Goal: Task Accomplishment & Management: Use online tool/utility

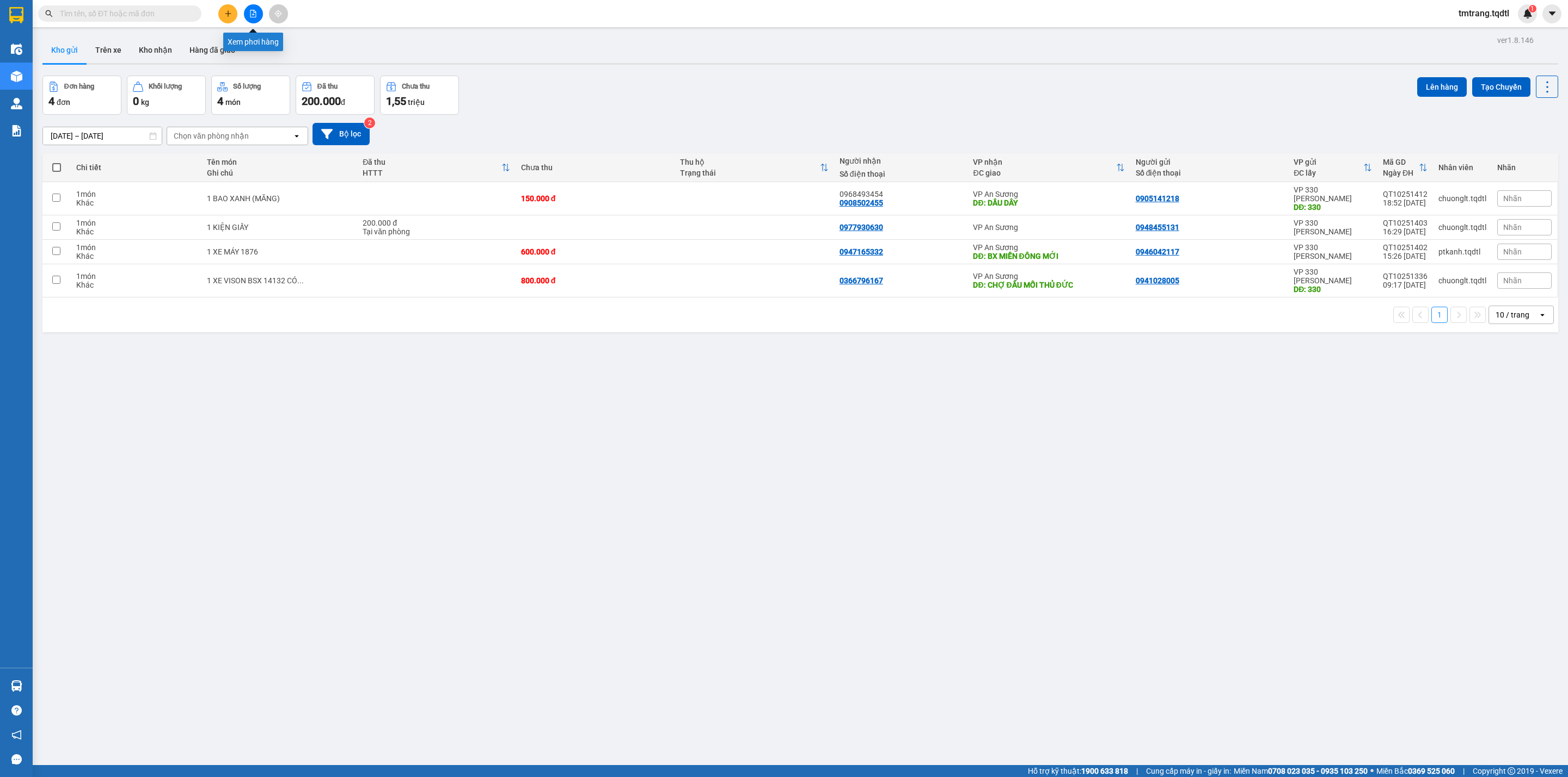
click at [247, 8] on button at bounding box center [254, 14] width 19 height 19
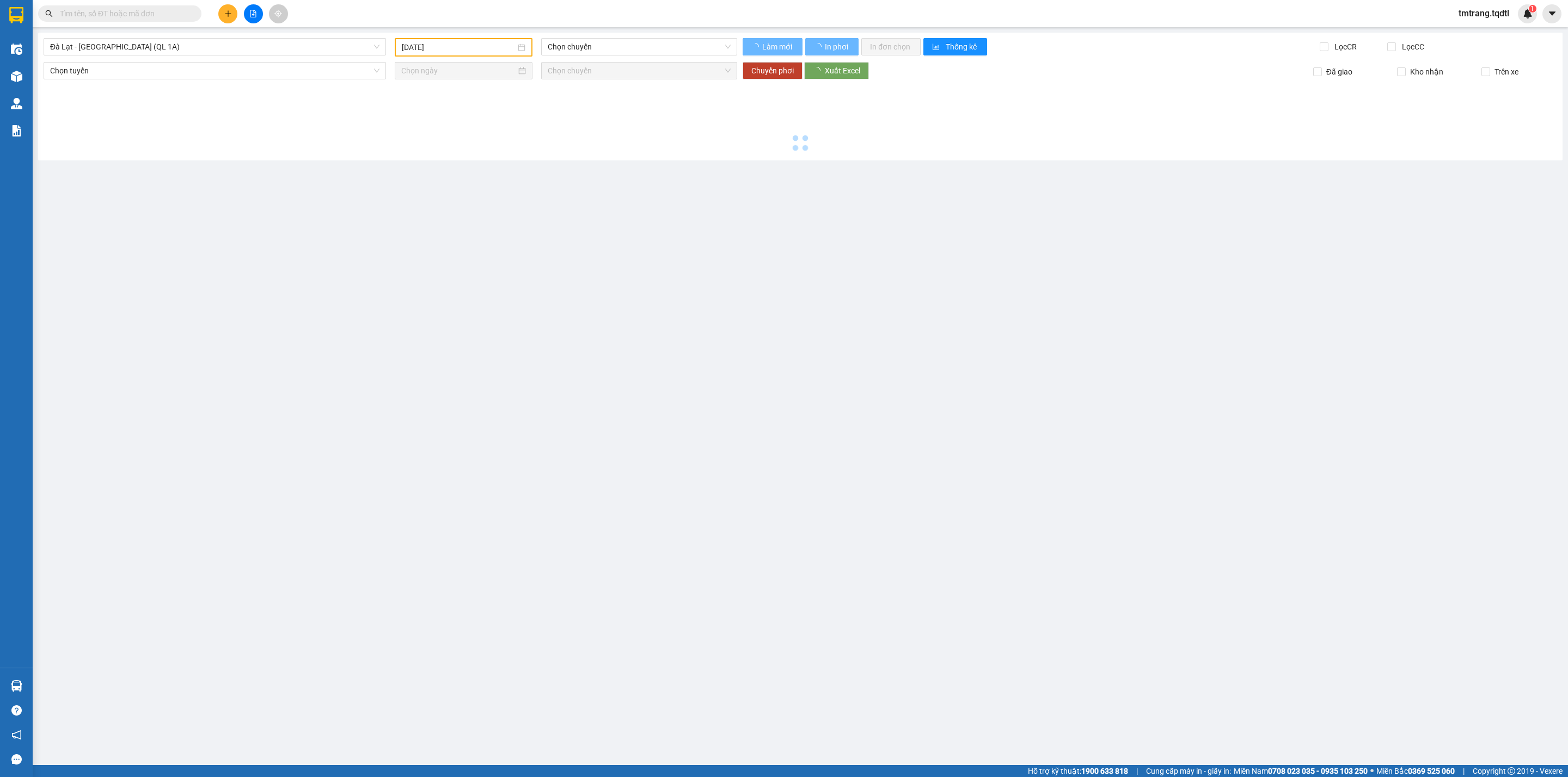
type input "[DATE]"
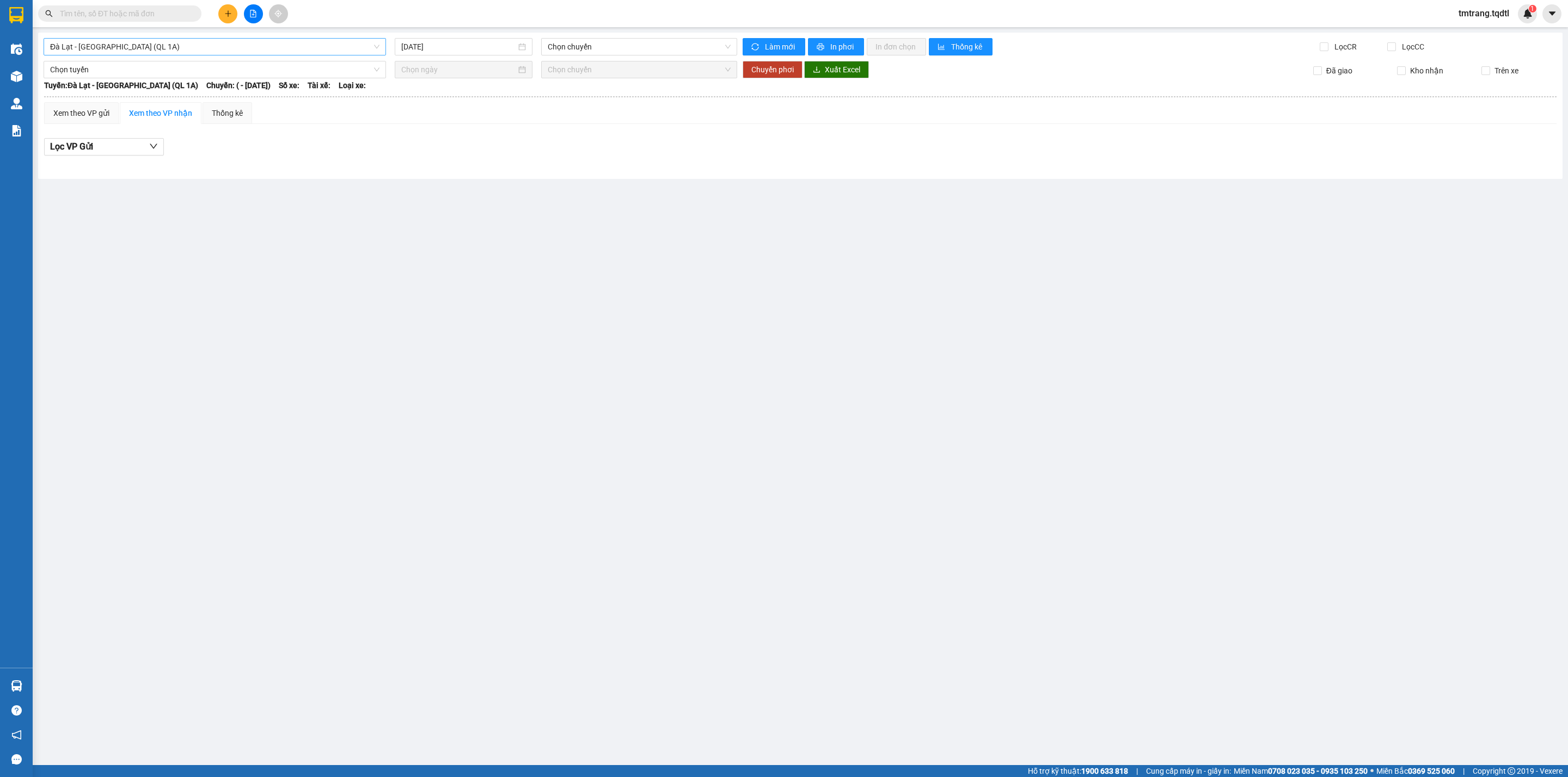
click at [225, 48] on span "Đà Lạt - [GEOGRAPHIC_DATA] (QL 1A)" at bounding box center [215, 46] width 329 height 16
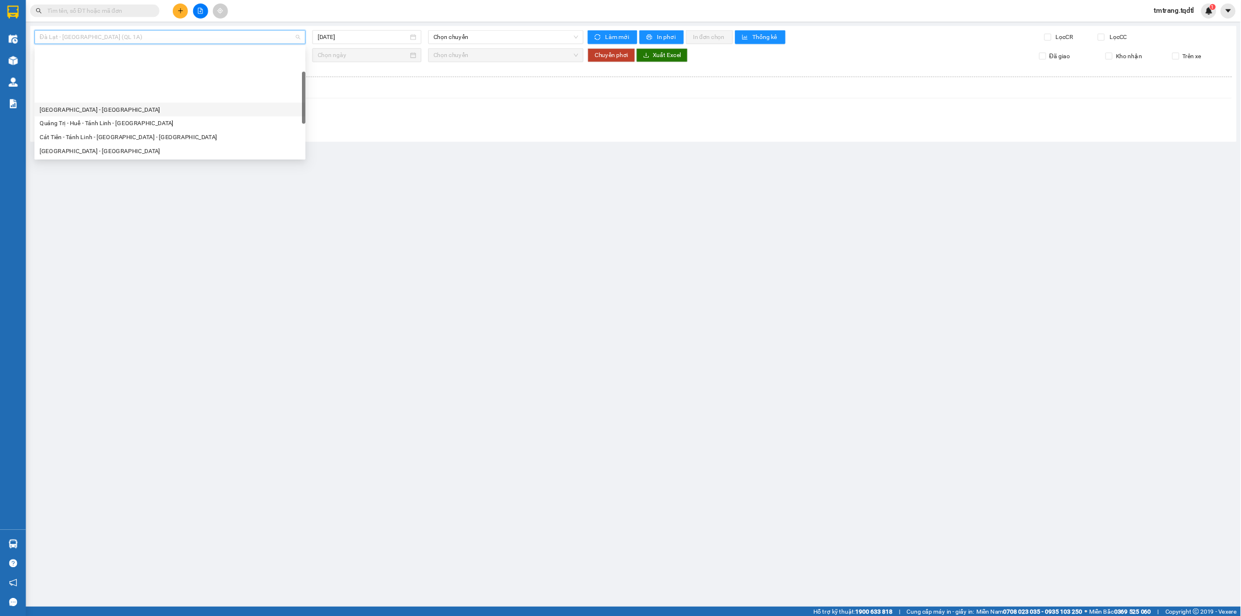
scroll to position [87, 0]
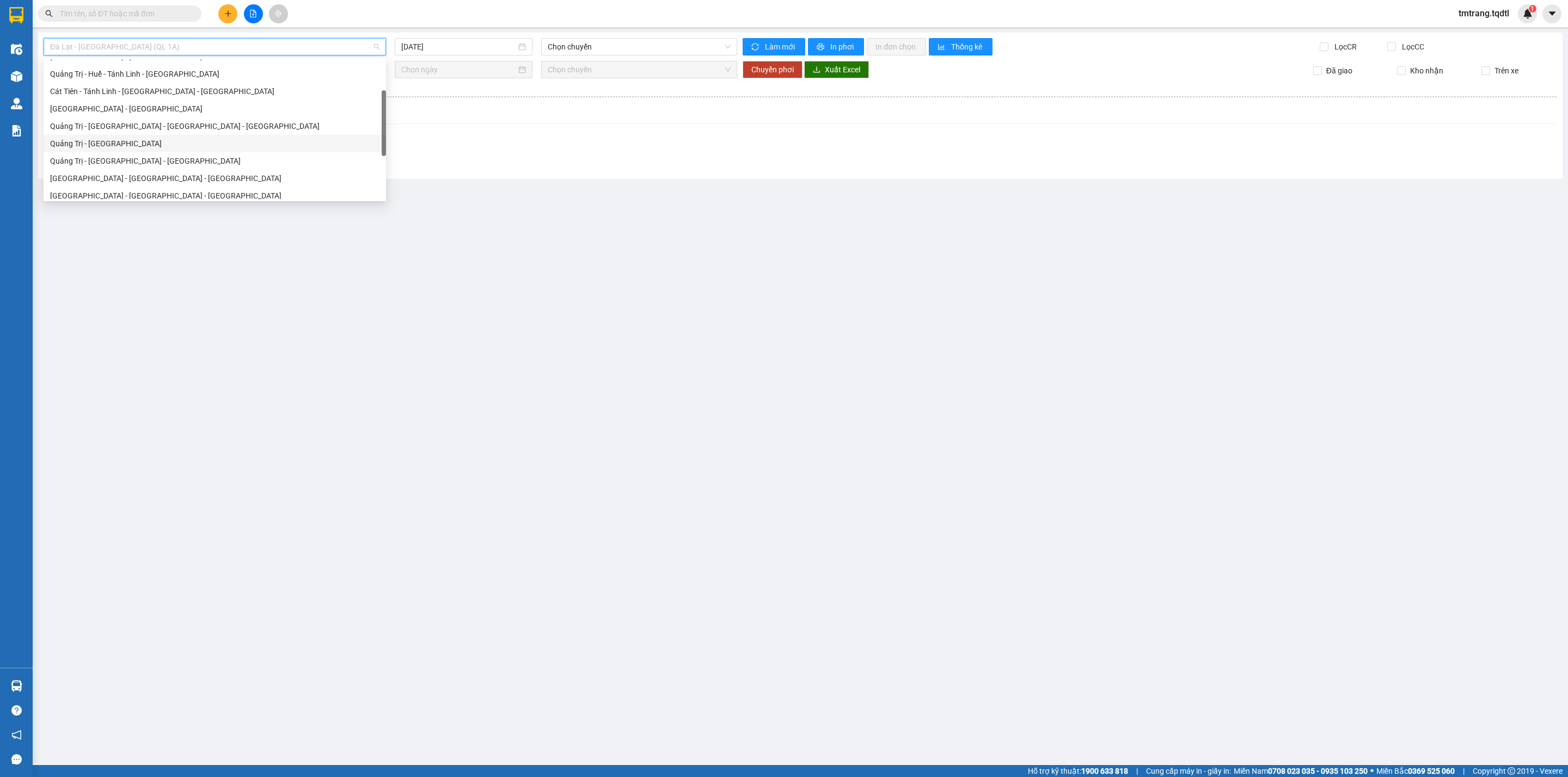
click at [98, 142] on div "Quảng Trị - [GEOGRAPHIC_DATA]" at bounding box center [215, 143] width 329 height 12
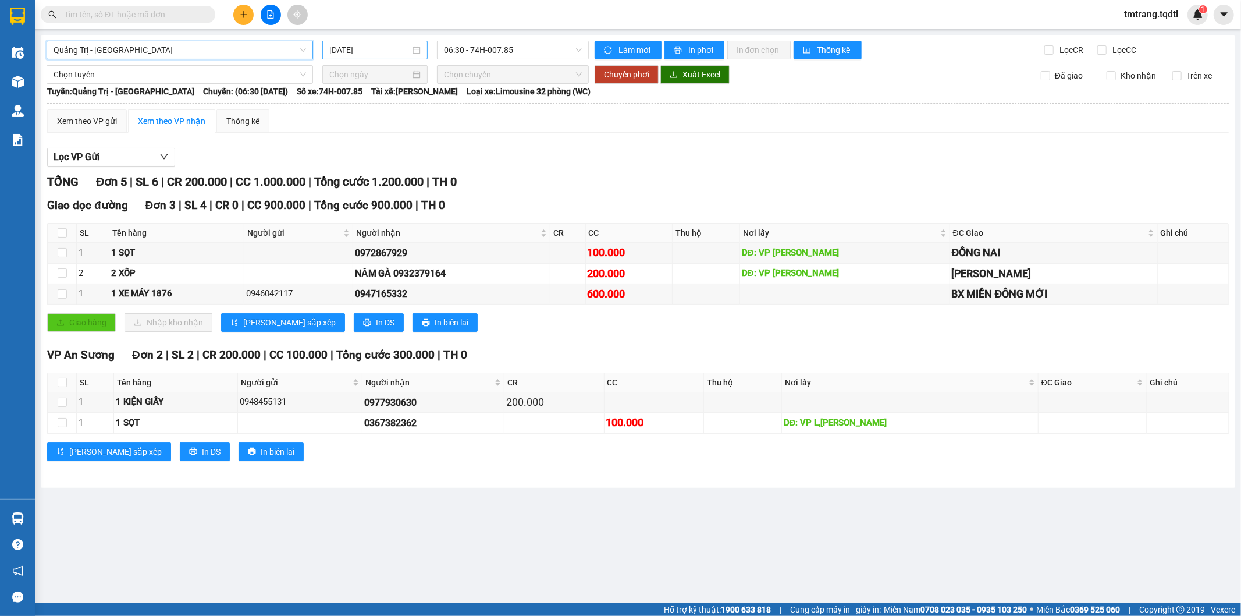
click at [389, 45] on input "[DATE]" at bounding box center [369, 50] width 81 height 13
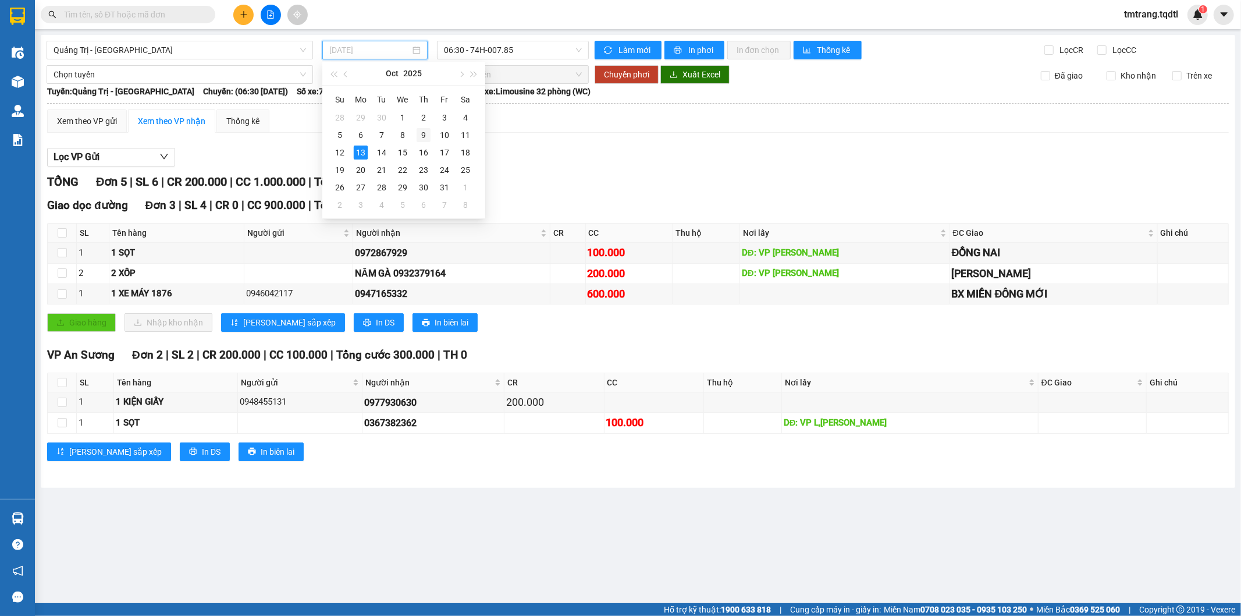
click at [425, 133] on div "9" at bounding box center [424, 135] width 14 height 14
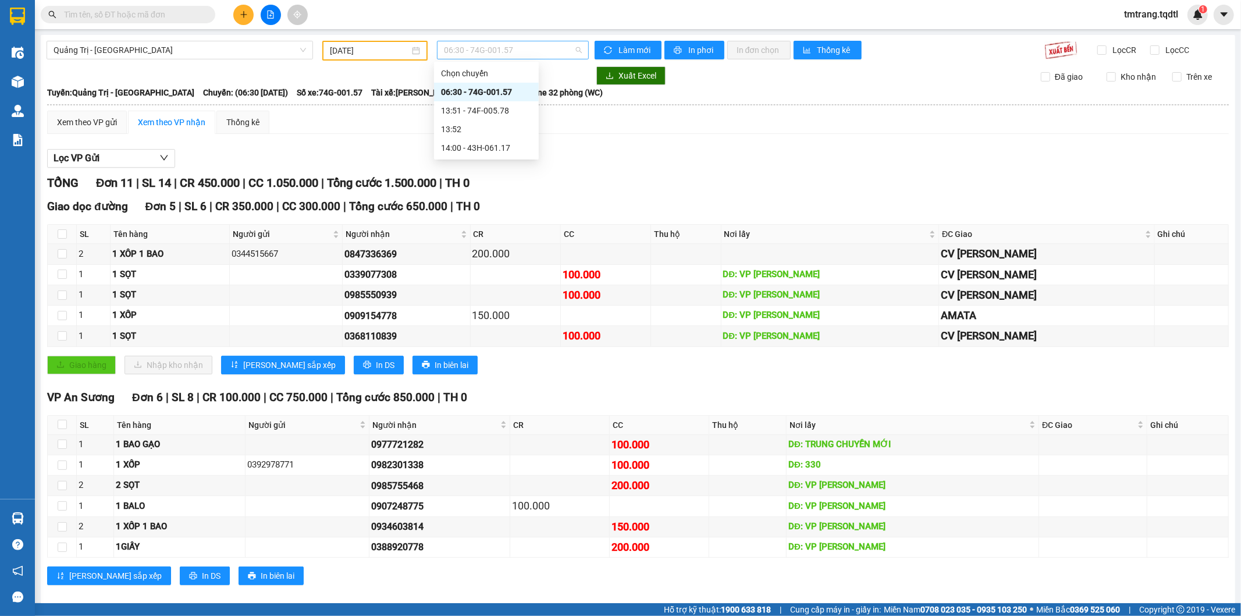
click at [543, 48] on span "06:30 - 74G-001.57" at bounding box center [512, 49] width 137 height 17
click at [553, 118] on div "Xem theo VP gửi Xem theo VP nhận Thống kê" at bounding box center [638, 122] width 1182 height 23
click at [379, 59] on div "Quảng Trị - [GEOGRAPHIC_DATA] [DATE] 06:30 - 74G-001.57 Làm mới In phơi In đơn …" at bounding box center [638, 323] width 1195 height 577
click at [382, 55] on input "[DATE]" at bounding box center [370, 50] width 80 height 13
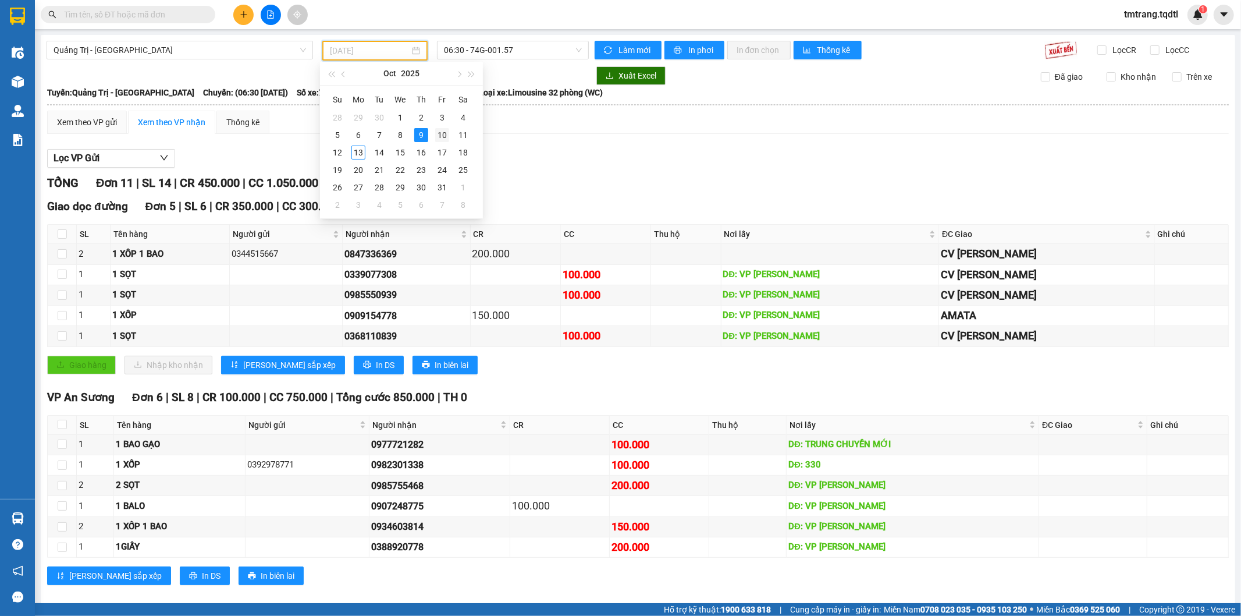
click at [443, 135] on div "10" at bounding box center [442, 135] width 14 height 14
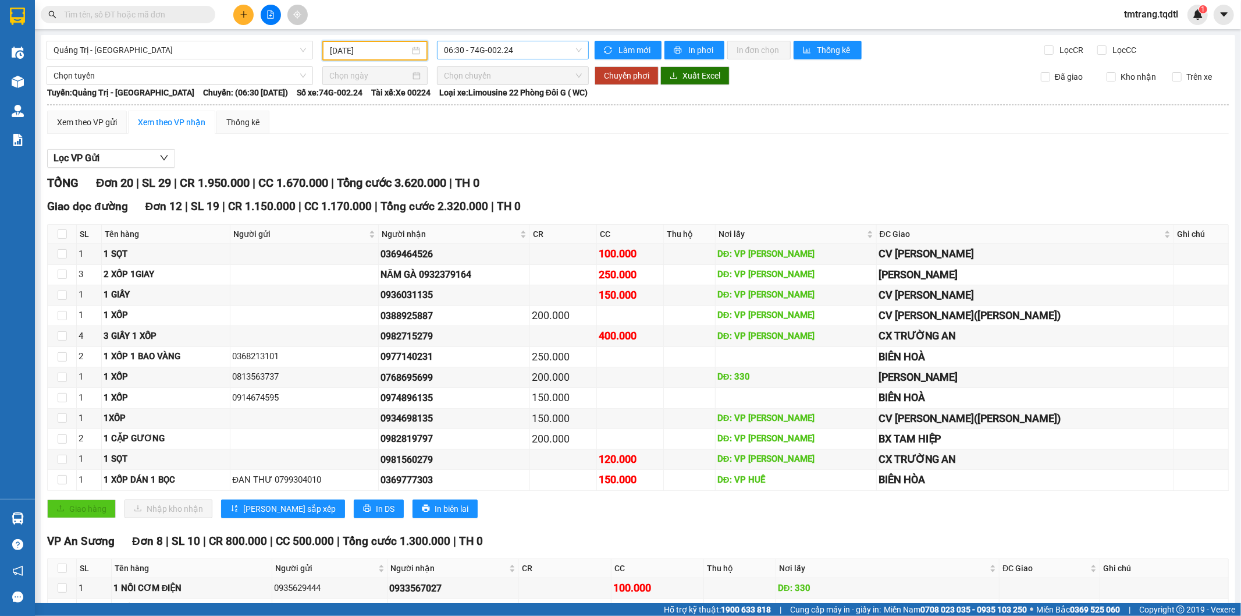
click at [543, 45] on span "06:30 - 74G-002.24" at bounding box center [512, 49] width 137 height 17
click at [553, 153] on div "Lọc VP Gửi" at bounding box center [638, 158] width 1182 height 19
drag, startPoint x: 575, startPoint y: 153, endPoint x: 561, endPoint y: 152, distance: 14.0
click at [553, 153] on div "Lọc VP Gửi" at bounding box center [638, 158] width 1182 height 19
click at [378, 55] on input "[DATE]" at bounding box center [370, 50] width 80 height 13
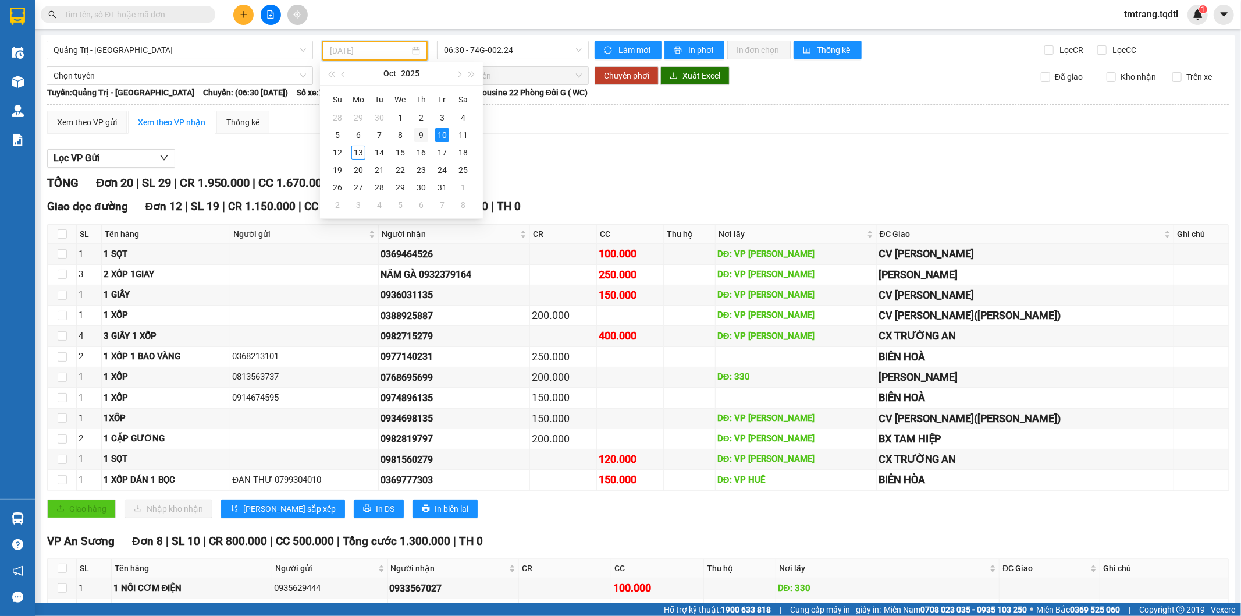
click at [411, 137] on td "9" at bounding box center [421, 134] width 21 height 17
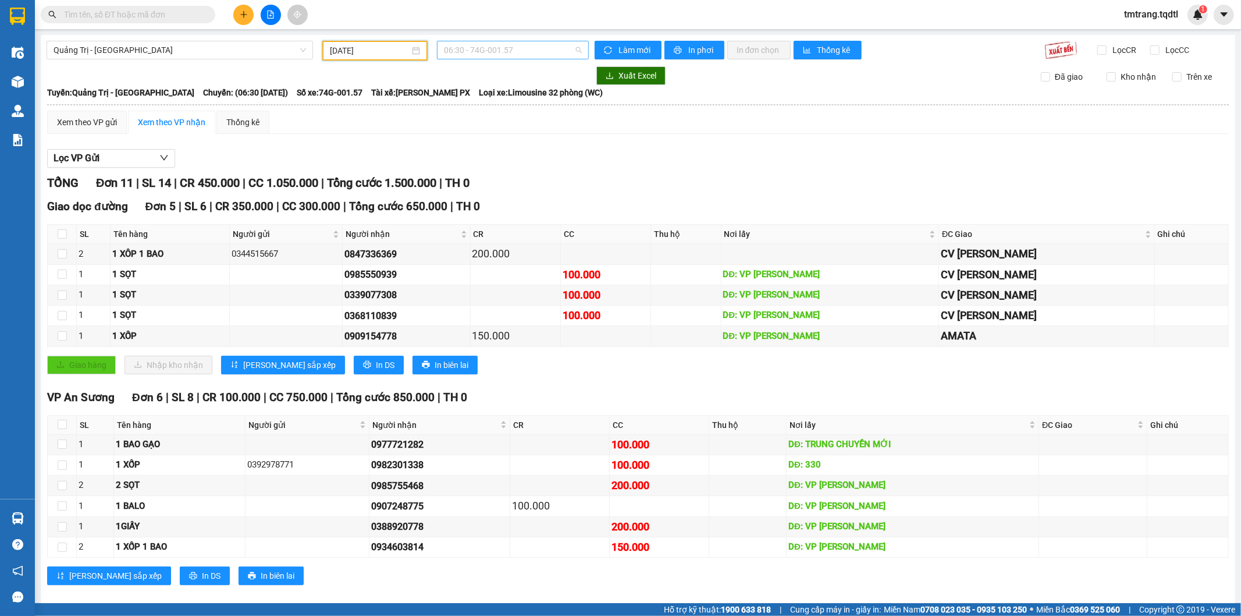
click at [531, 49] on span "06:30 - 74G-001.57" at bounding box center [512, 49] width 137 height 17
click at [553, 154] on div "Lọc VP Gửi" at bounding box center [638, 158] width 1182 height 19
click at [386, 47] on input "[DATE]" at bounding box center [370, 50] width 80 height 13
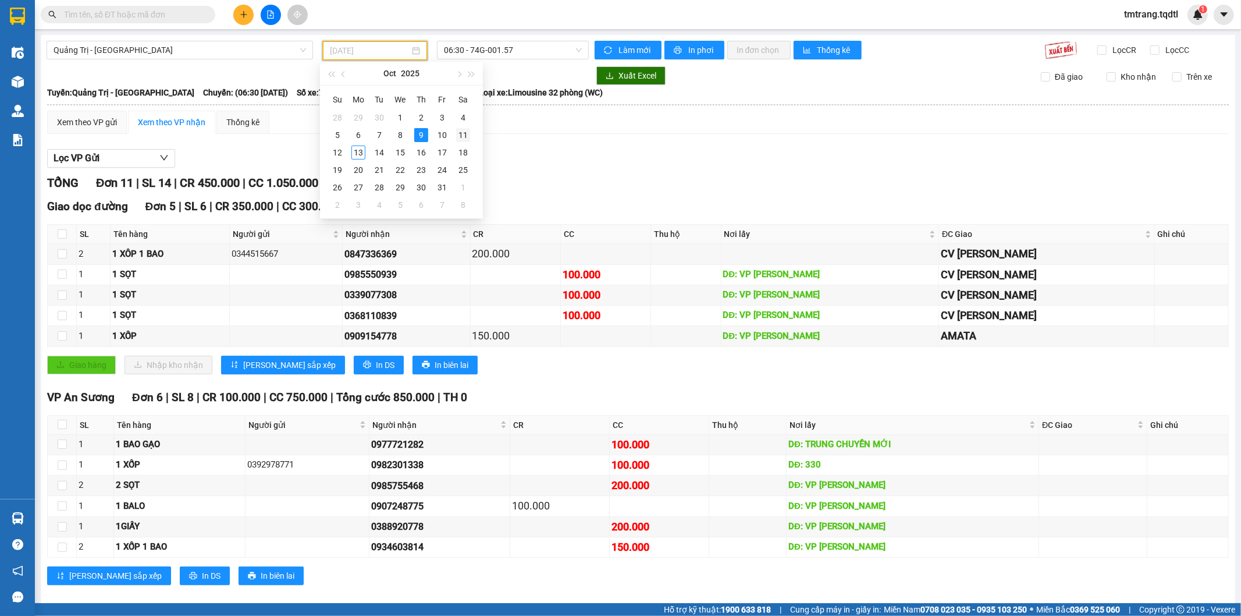
click at [463, 131] on div "11" at bounding box center [463, 135] width 14 height 14
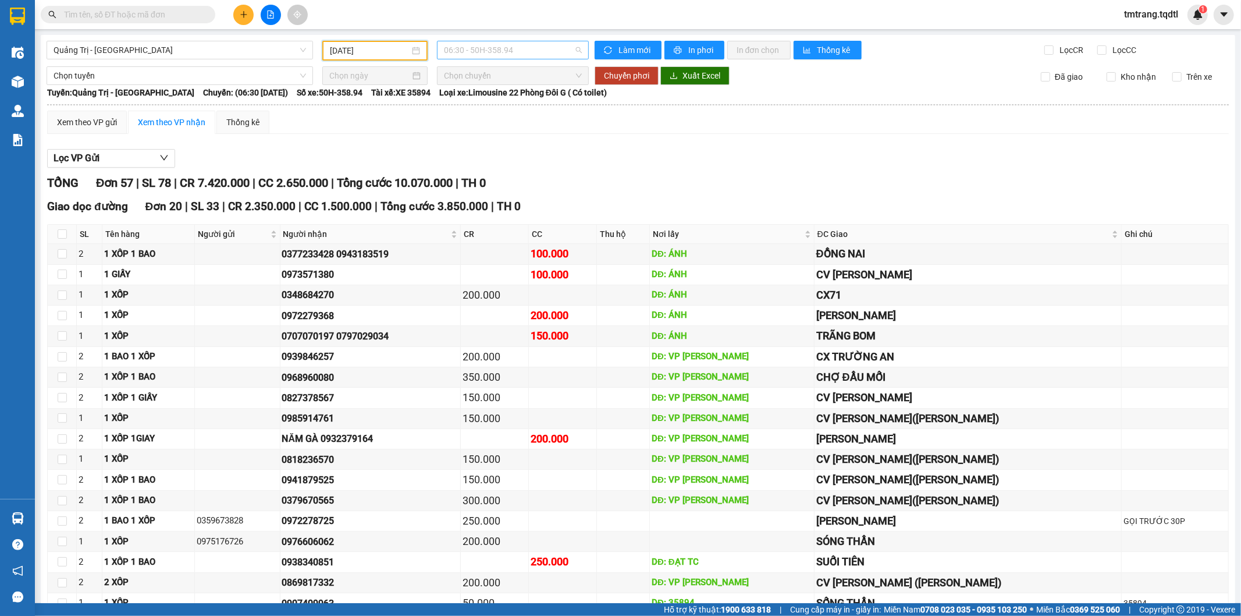
click at [539, 51] on span "06:30 - 50H-358.94" at bounding box center [512, 49] width 137 height 17
click at [548, 45] on span "06:30 - 50H-358.94" at bounding box center [512, 49] width 137 height 17
click at [384, 41] on div "[DATE]" at bounding box center [374, 51] width 105 height 20
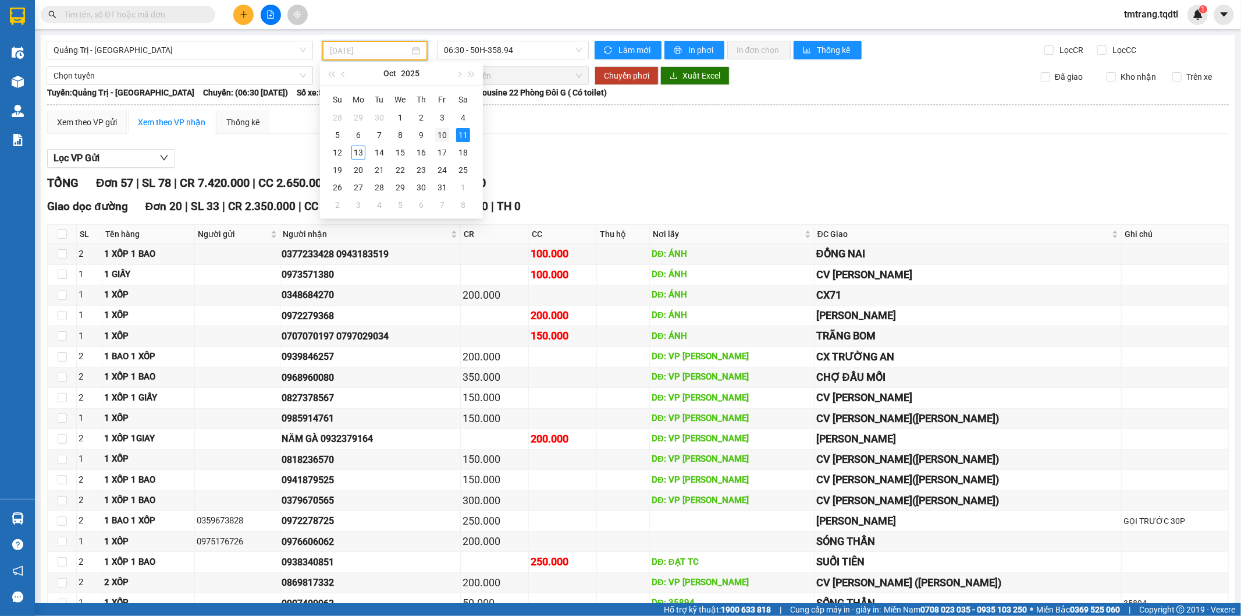
click at [443, 134] on div "10" at bounding box center [442, 135] width 14 height 14
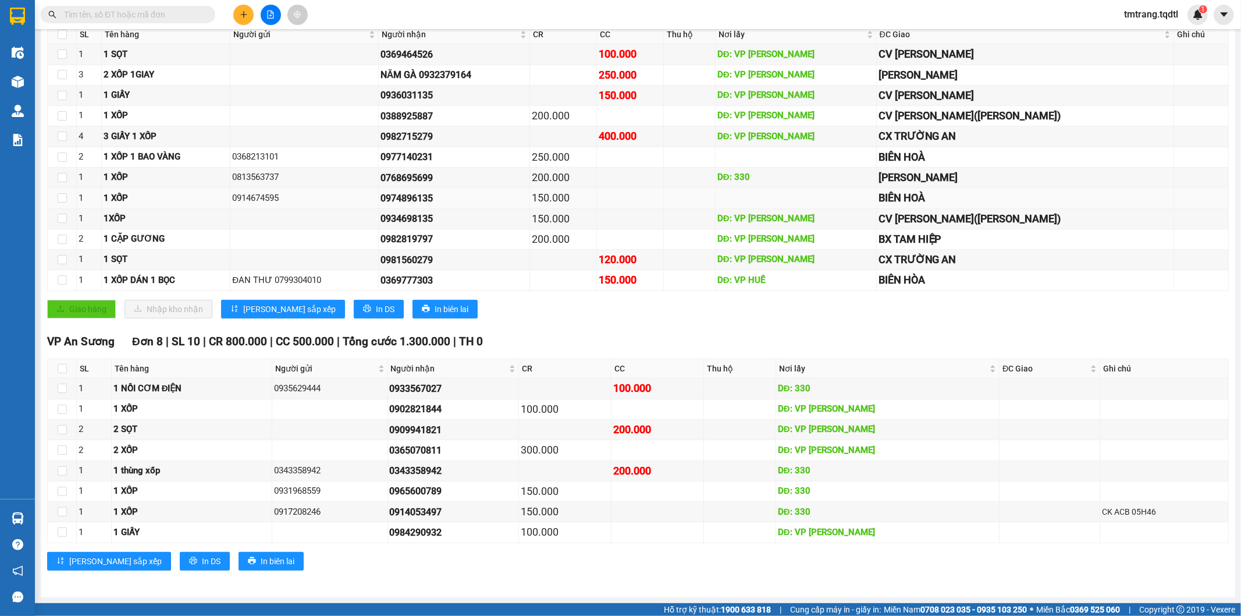
scroll to position [6, 0]
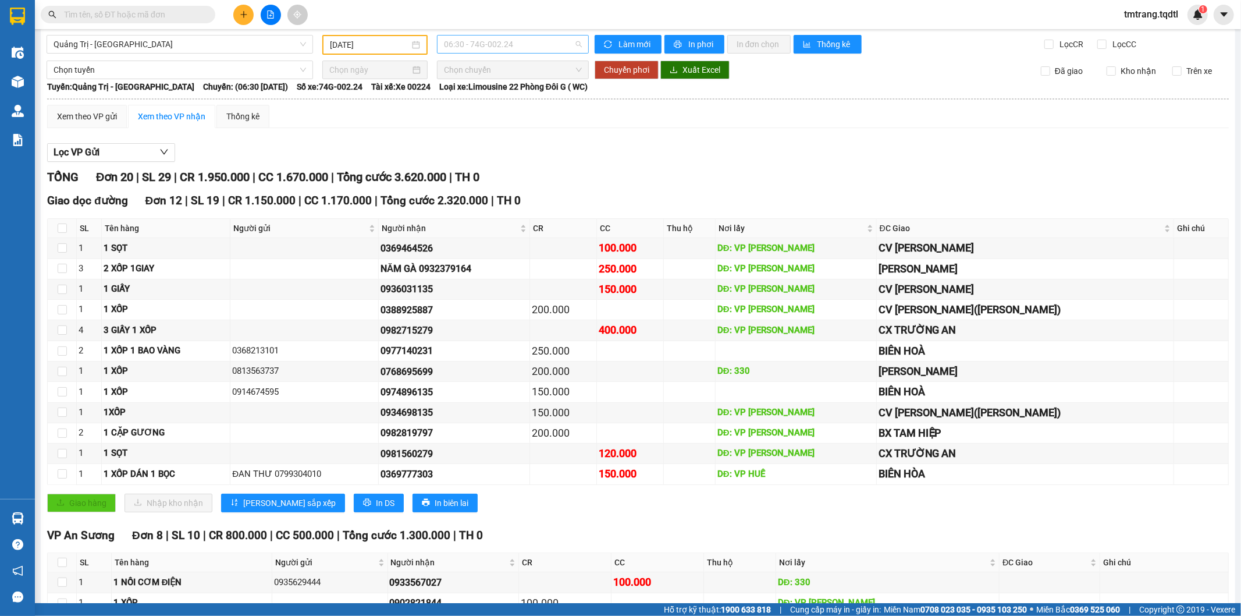
click at [544, 42] on span "06:30 - 74G-002.24" at bounding box center [512, 43] width 137 height 17
drag, startPoint x: 544, startPoint y: 42, endPoint x: 548, endPoint y: 88, distance: 45.5
click at [544, 47] on span "06:30 - 74G-002.24" at bounding box center [512, 43] width 137 height 17
click at [524, 39] on span "06:30 - 74G-002.24" at bounding box center [512, 43] width 137 height 17
click at [553, 157] on div "Lọc VP Gửi" at bounding box center [638, 152] width 1182 height 19
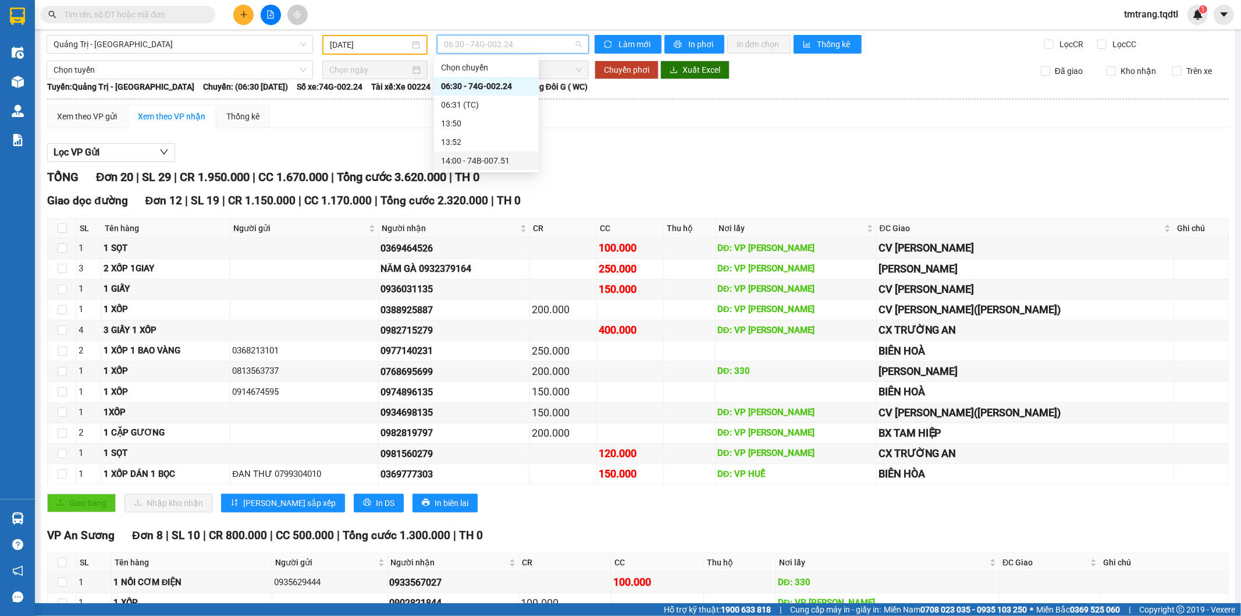
click at [553, 157] on div "Lọc VP Gửi" at bounding box center [638, 152] width 1182 height 19
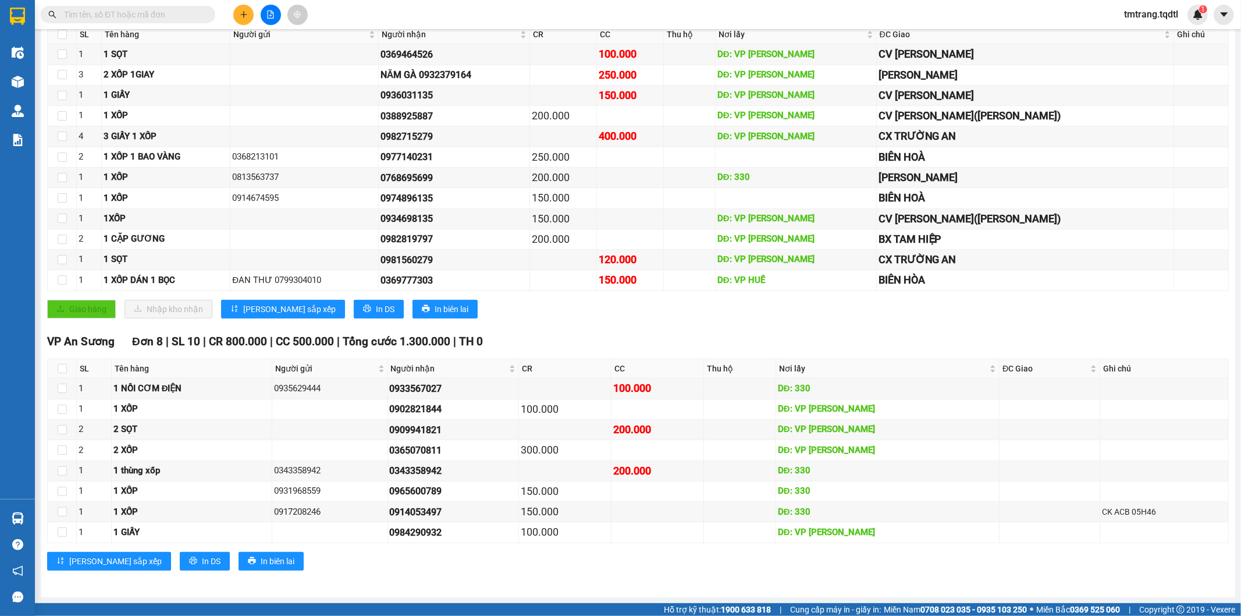
scroll to position [0, 0]
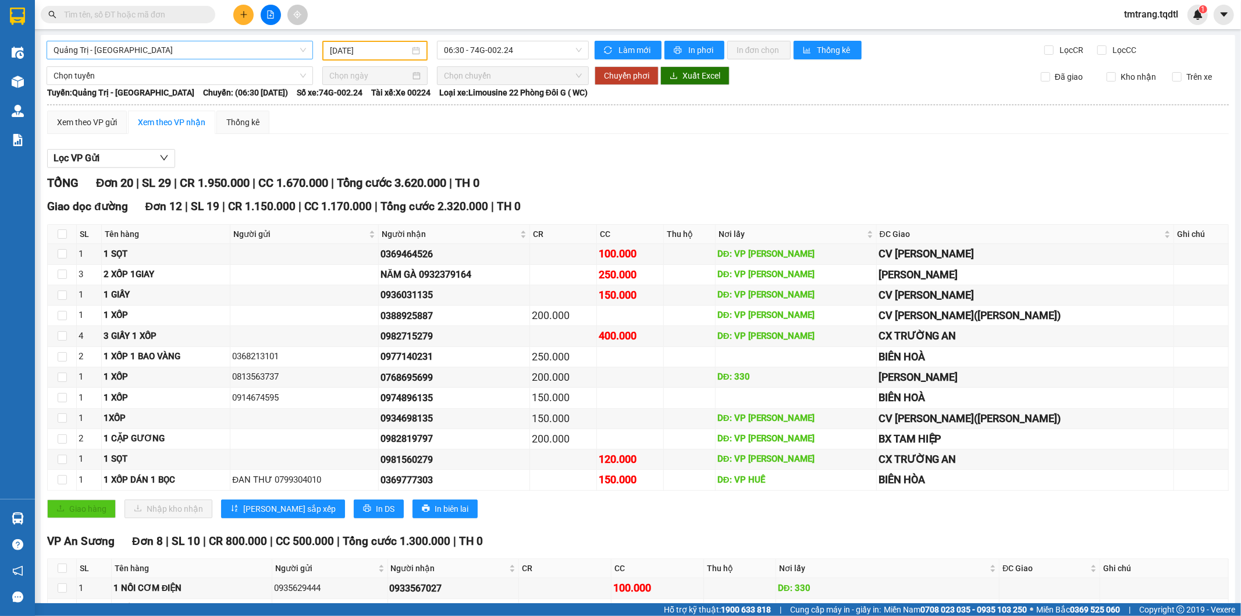
click at [200, 52] on span "Quảng Trị - [GEOGRAPHIC_DATA]" at bounding box center [180, 49] width 253 height 17
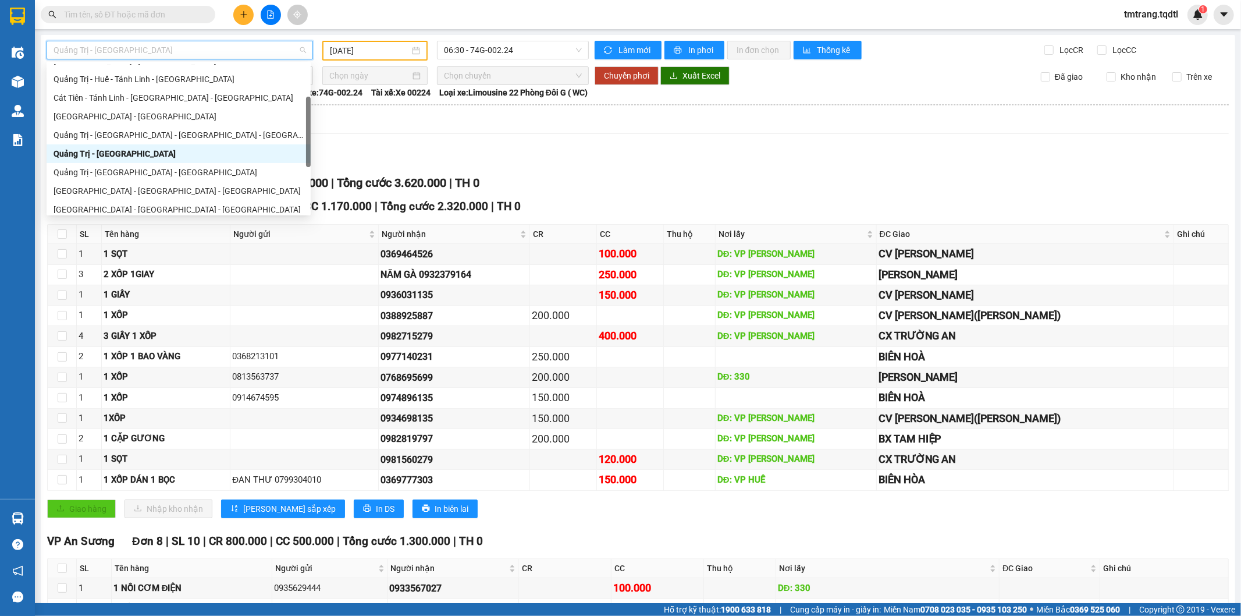
click at [202, 53] on span "Quảng Trị - [GEOGRAPHIC_DATA]" at bounding box center [180, 49] width 253 height 17
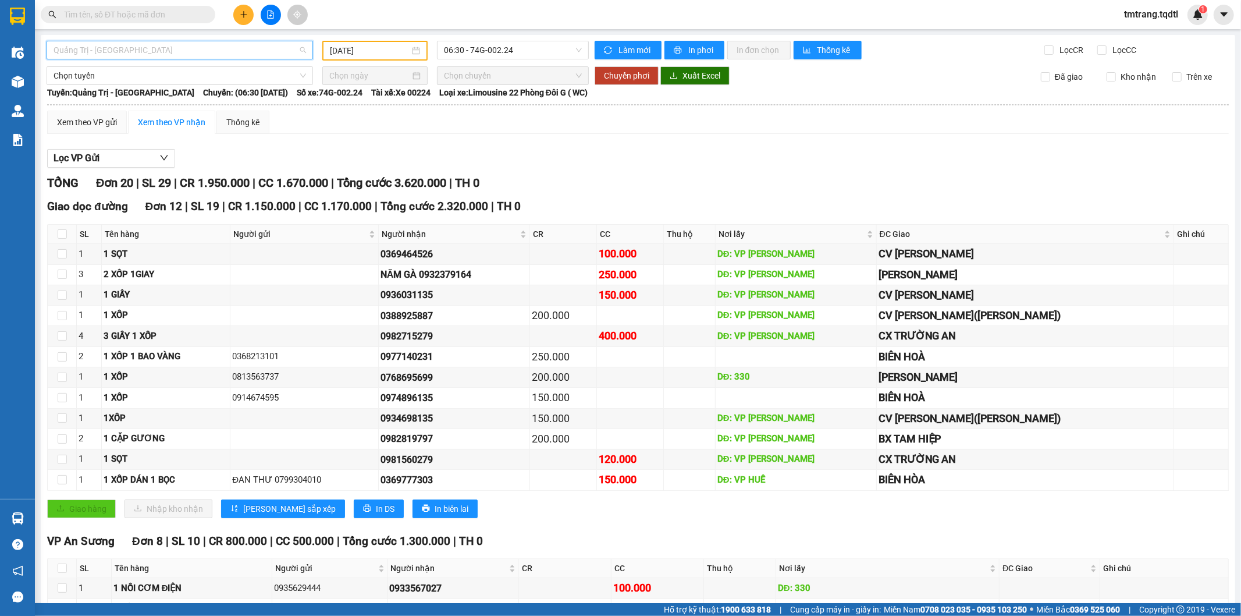
click at [202, 53] on span "Quảng Trị - [GEOGRAPHIC_DATA]" at bounding box center [180, 49] width 253 height 17
click at [298, 45] on span "Quảng Trị - [GEOGRAPHIC_DATA]" at bounding box center [180, 49] width 253 height 17
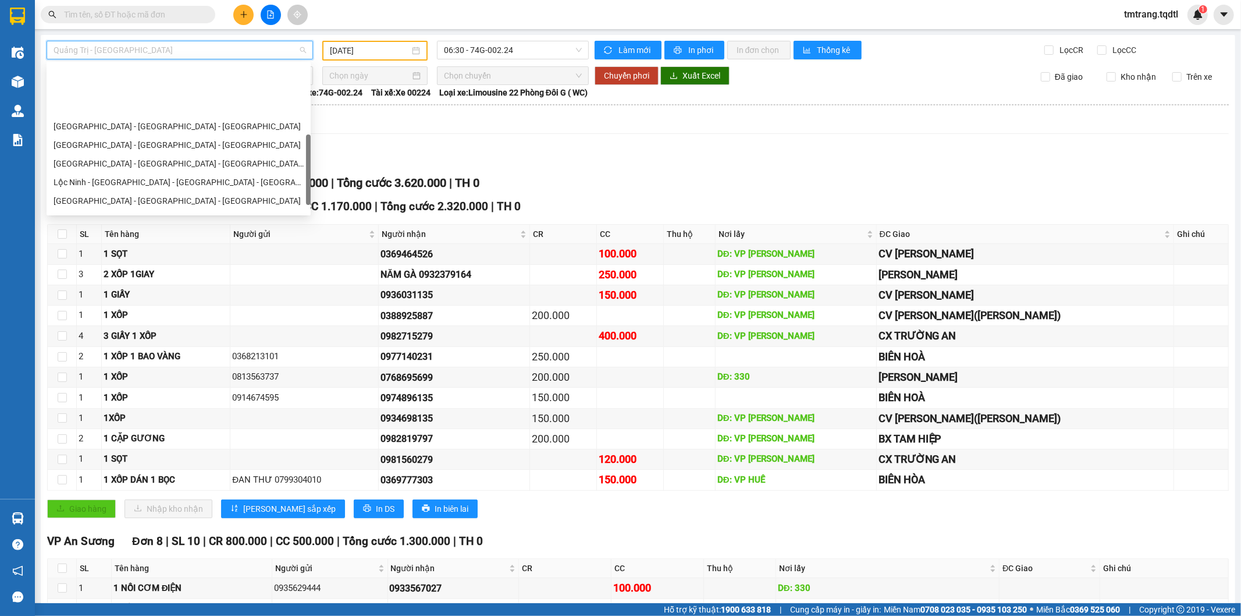
scroll to position [216, 0]
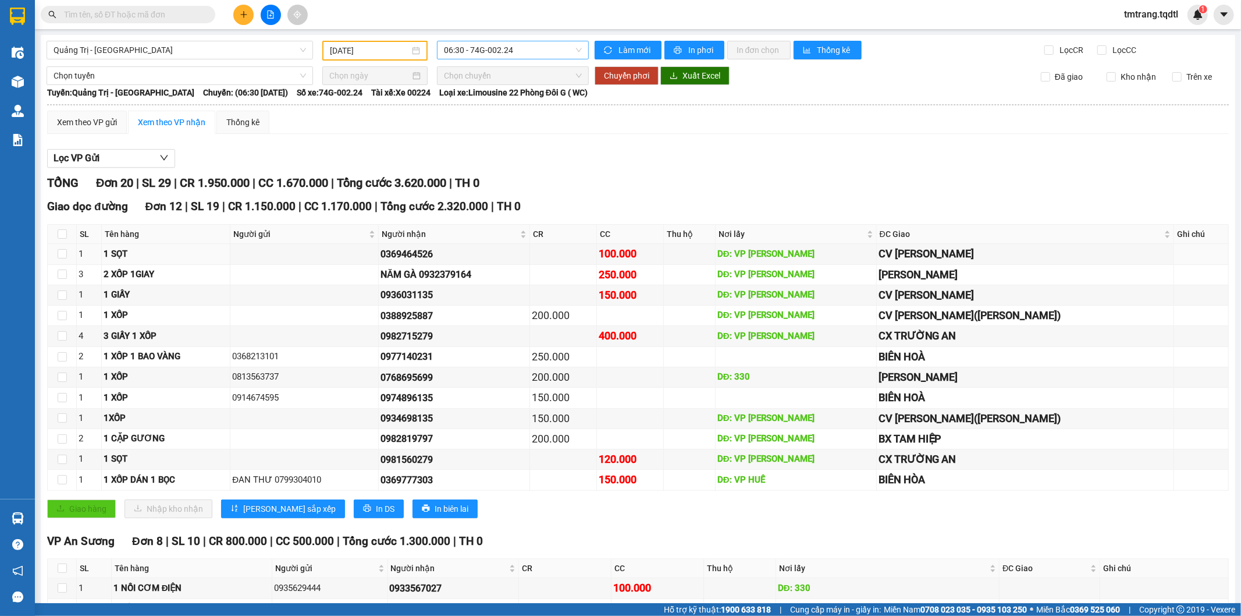
drag, startPoint x: 172, startPoint y: 253, endPoint x: 539, endPoint y: 49, distance: 420.1
click at [539, 49] on span "06:30 - 74G-002.24" at bounding box center [512, 49] width 137 height 17
click at [553, 166] on div "Lọc VP Gửi" at bounding box center [638, 158] width 1182 height 19
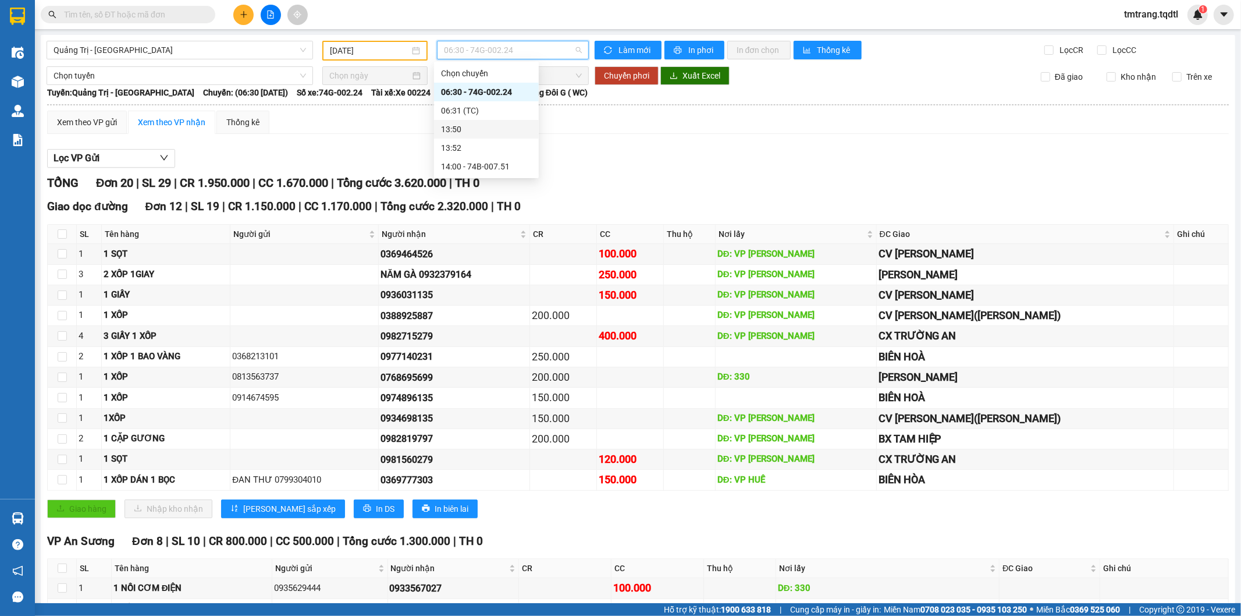
click at [553, 166] on div "Lọc VP Gửi" at bounding box center [638, 158] width 1182 height 19
click at [381, 44] on input "[DATE]" at bounding box center [370, 50] width 80 height 13
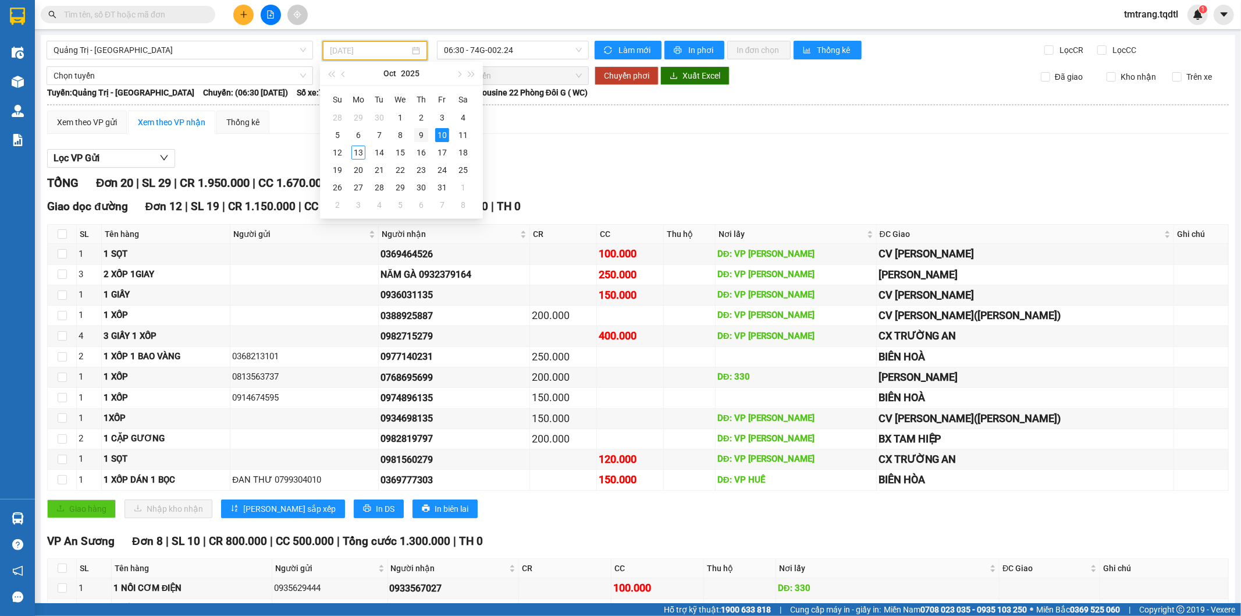
click at [426, 136] on div "9" at bounding box center [421, 135] width 14 height 14
type input "[DATE]"
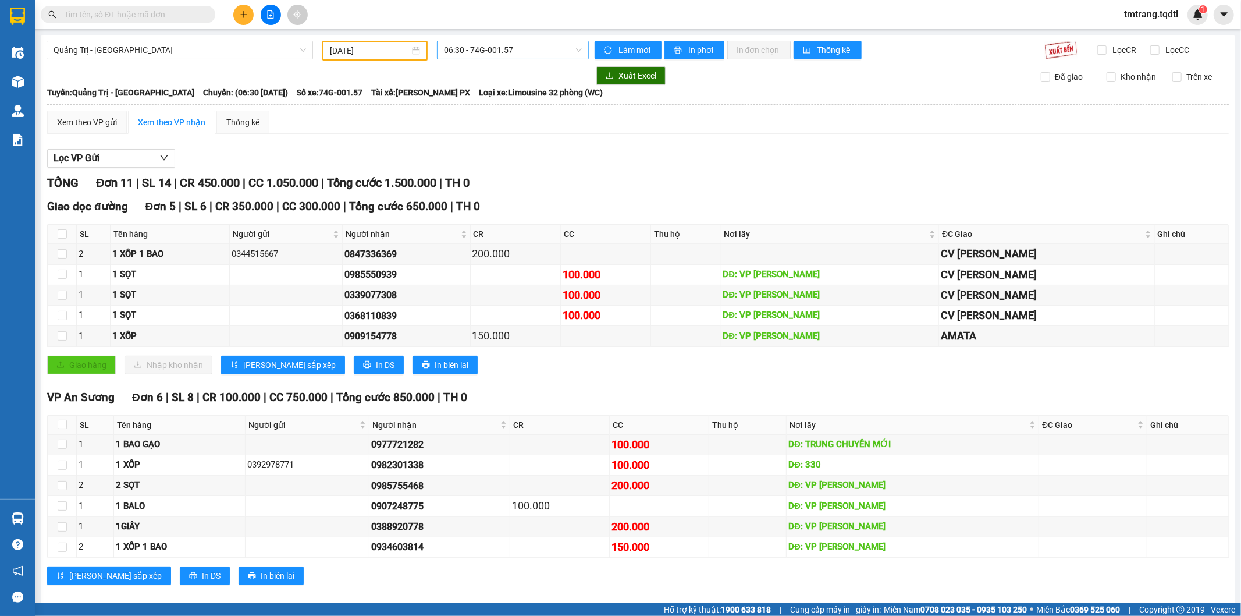
click at [536, 47] on span "06:30 - 74G-001.57" at bounding box center [512, 49] width 137 height 17
click at [553, 149] on div "Lọc VP Gửi" at bounding box center [638, 158] width 1182 height 19
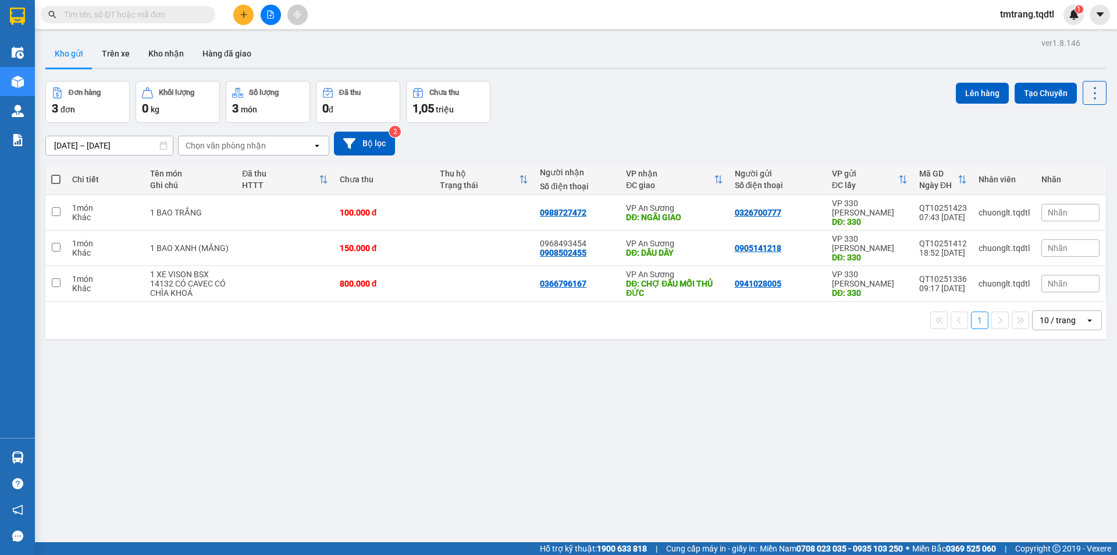
drag, startPoint x: 481, startPoint y: 267, endPoint x: 473, endPoint y: 267, distance: 8.1
click at [481, 267] on td at bounding box center [484, 283] width 100 height 35
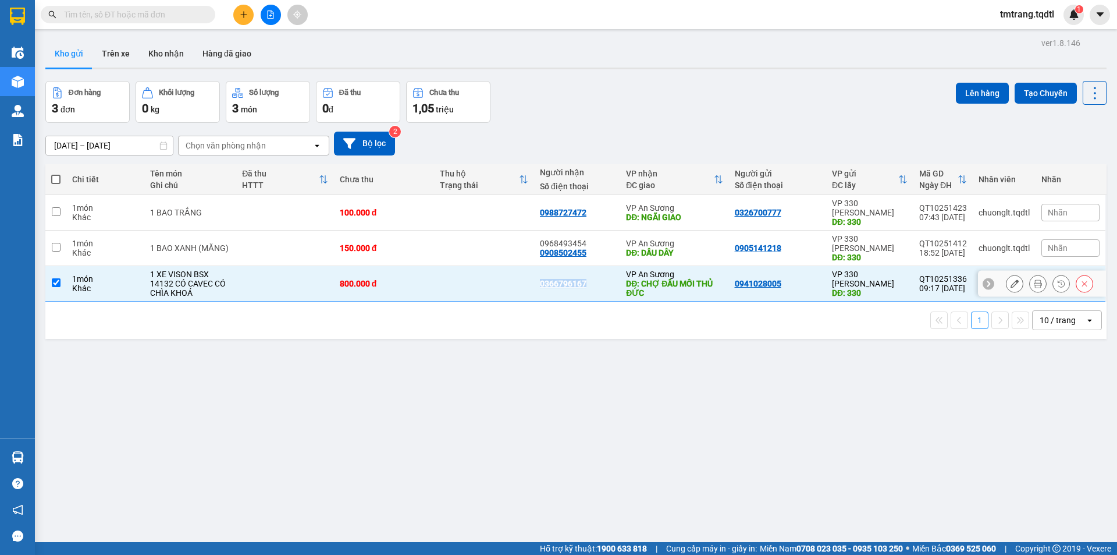
drag, startPoint x: 473, startPoint y: 267, endPoint x: 477, endPoint y: 256, distance: 11.8
click at [464, 267] on td at bounding box center [484, 283] width 100 height 35
checkbox input "false"
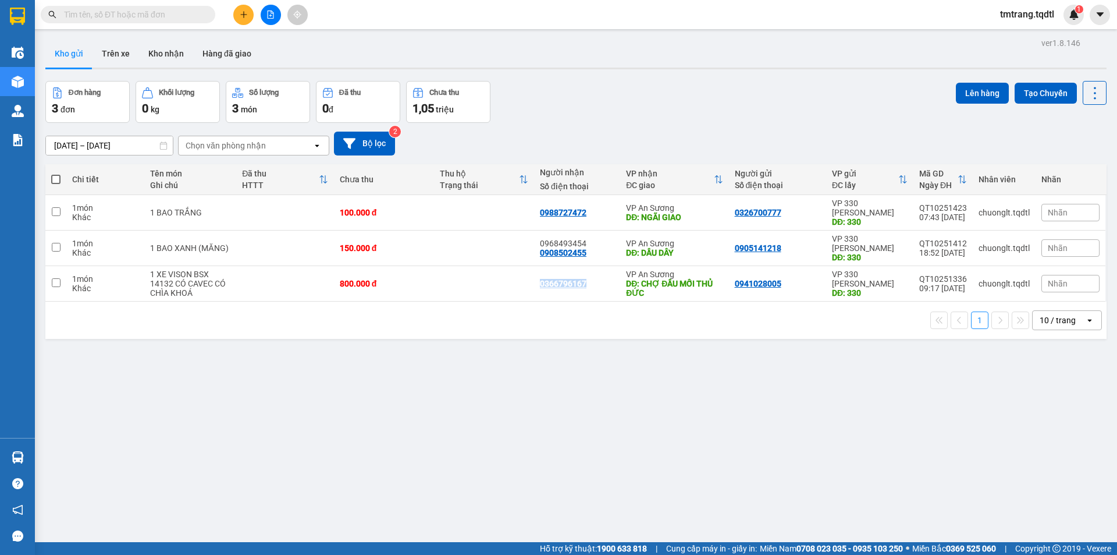
click at [272, 15] on icon "file-add" at bounding box center [270, 14] width 8 height 8
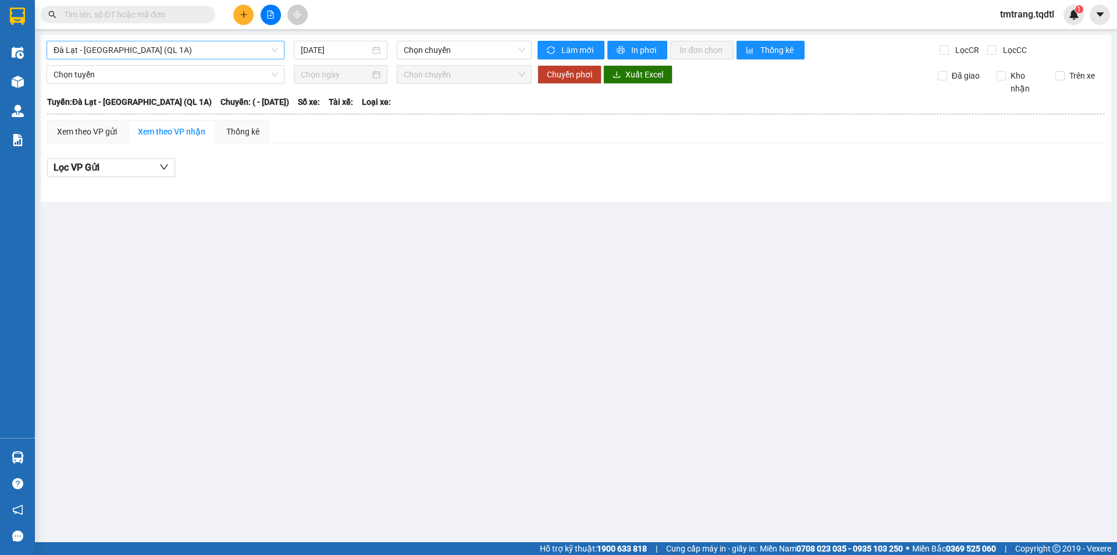
click at [240, 53] on span "Đà Lạt - [GEOGRAPHIC_DATA] (QL 1A)" at bounding box center [166, 49] width 224 height 17
click at [264, 46] on span "Đà Lạt - [GEOGRAPHIC_DATA] (QL 1A)" at bounding box center [166, 49] width 224 height 17
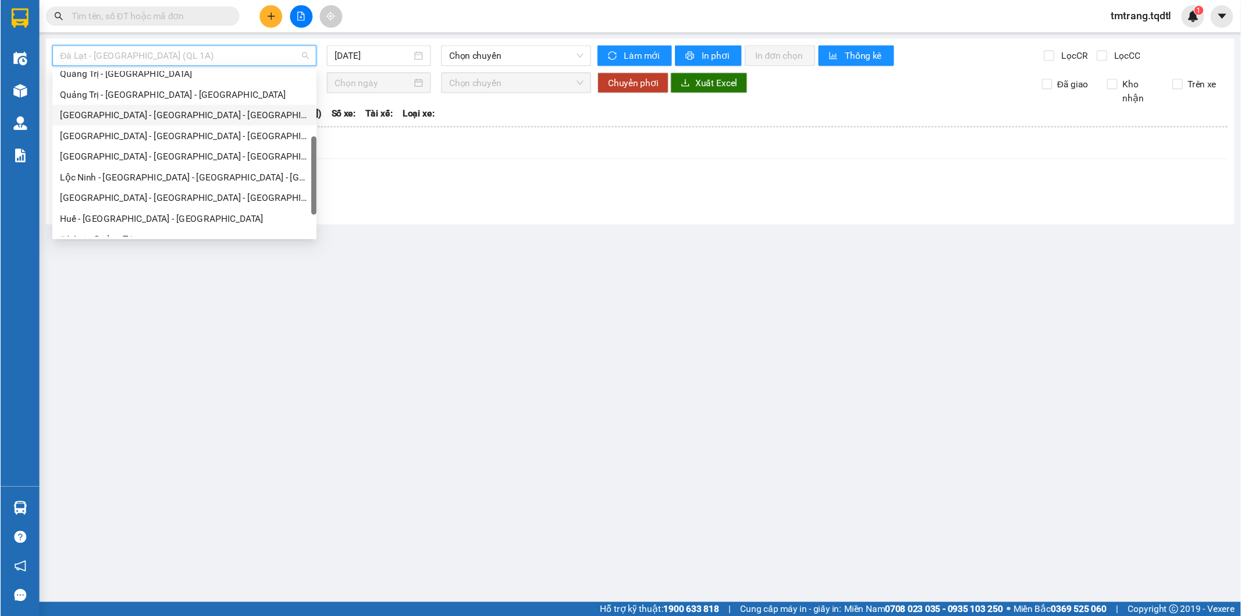
scroll to position [116, 0]
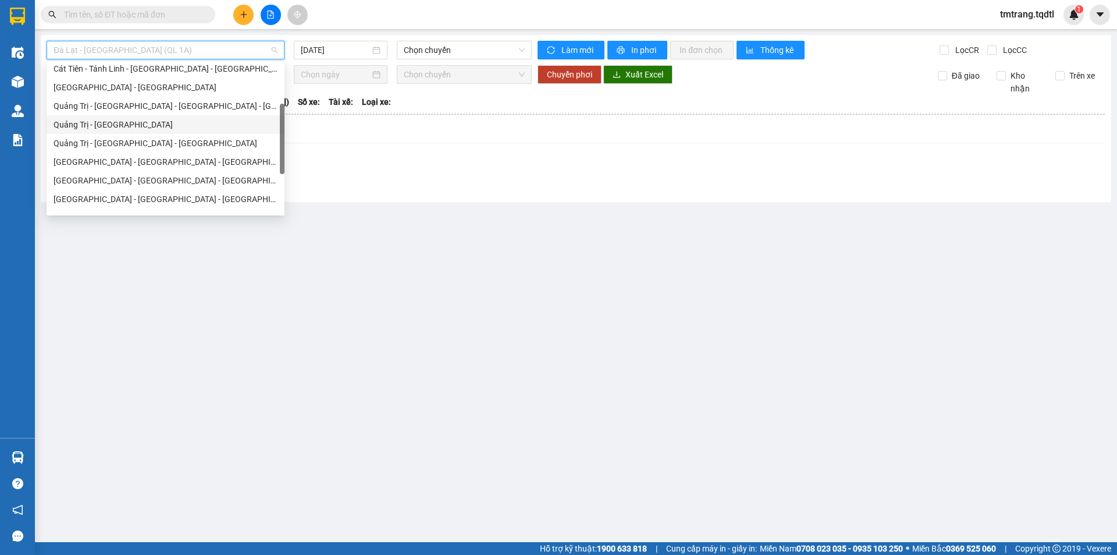
click at [167, 125] on div "Quảng Trị - [GEOGRAPHIC_DATA]" at bounding box center [166, 124] width 224 height 13
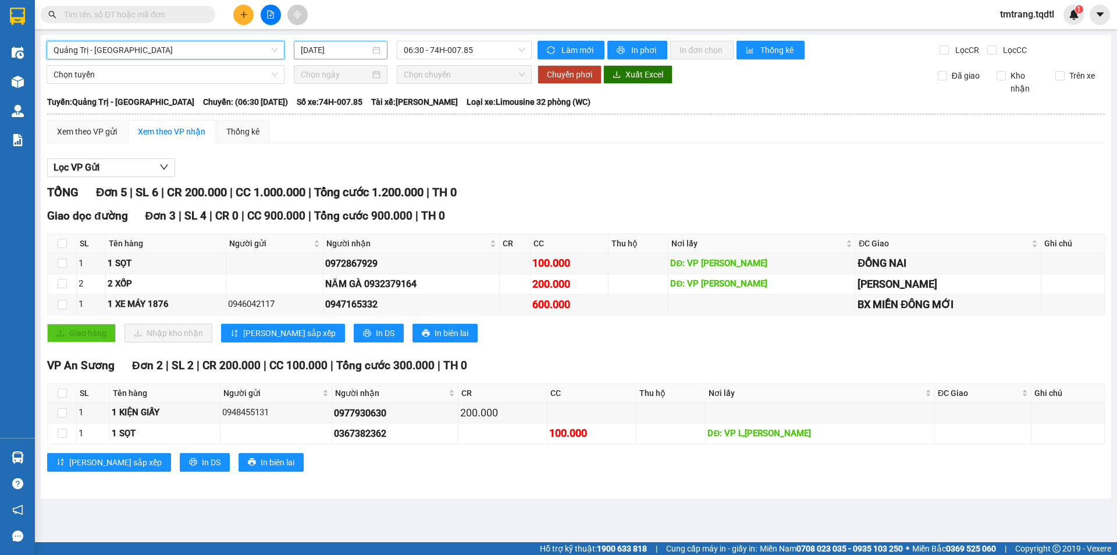
click at [353, 47] on input "[DATE]" at bounding box center [335, 50] width 69 height 13
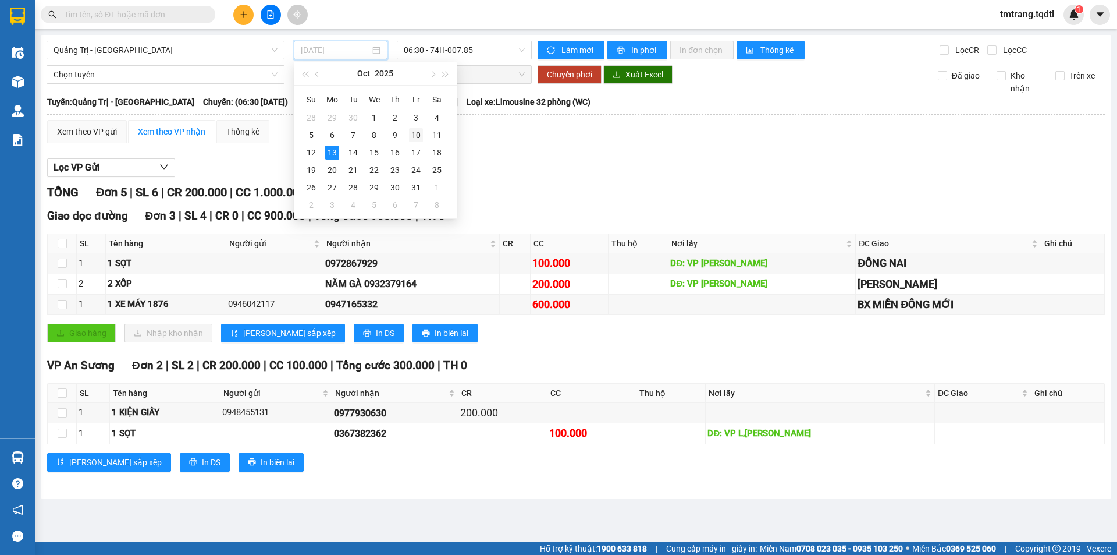
click at [413, 131] on div "10" at bounding box center [416, 135] width 14 height 14
type input "[DATE]"
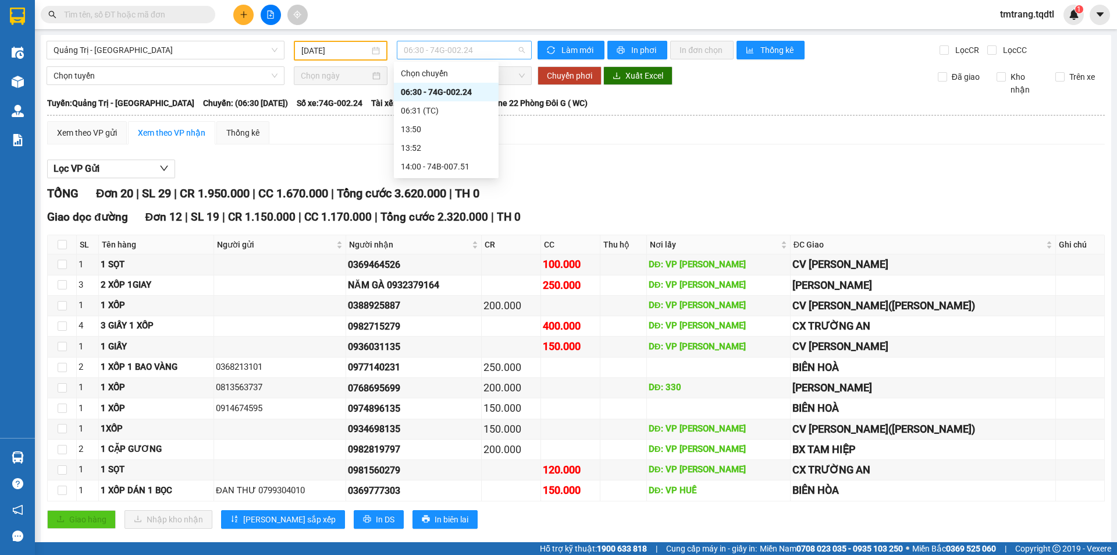
click at [497, 55] on span "06:30 - 74G-002.24" at bounding box center [464, 49] width 121 height 17
click at [420, 165] on div "14:00 - 74B-007.51" at bounding box center [446, 166] width 91 height 13
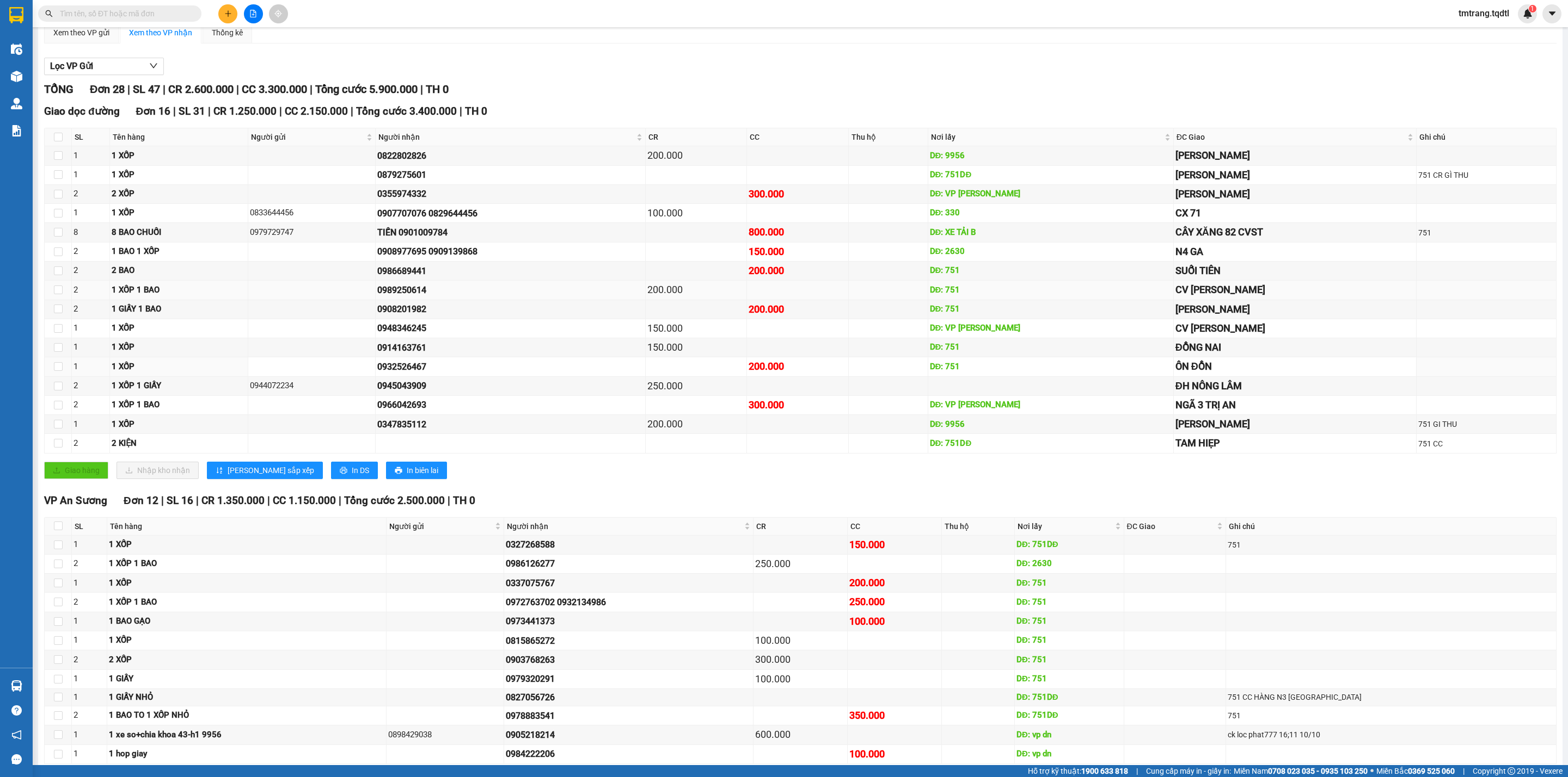
scroll to position [146, 0]
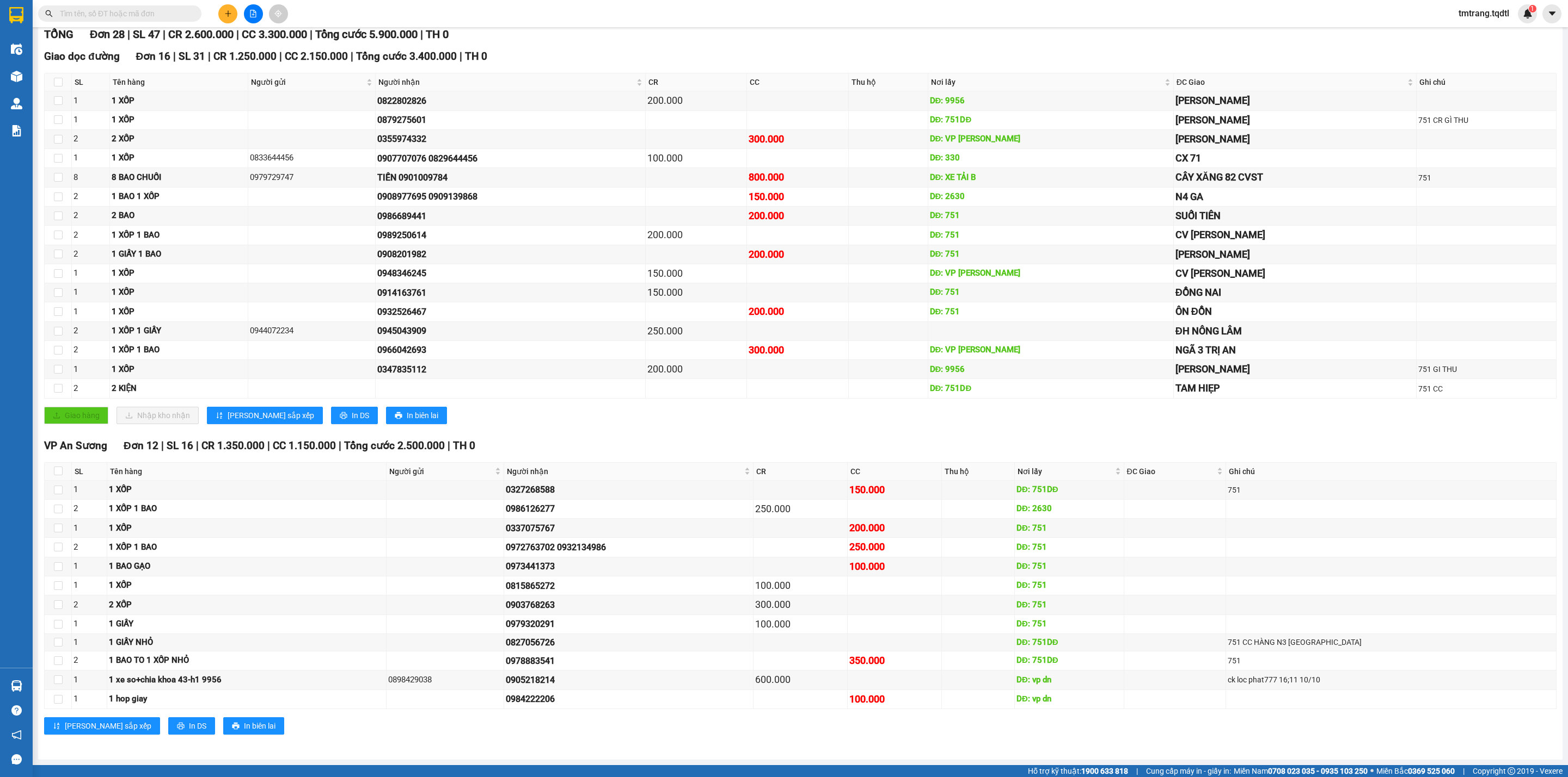
click at [1045, 518] on div "Lưu sắp xếp In DS In biên lai" at bounding box center [800, 726] width 1512 height 18
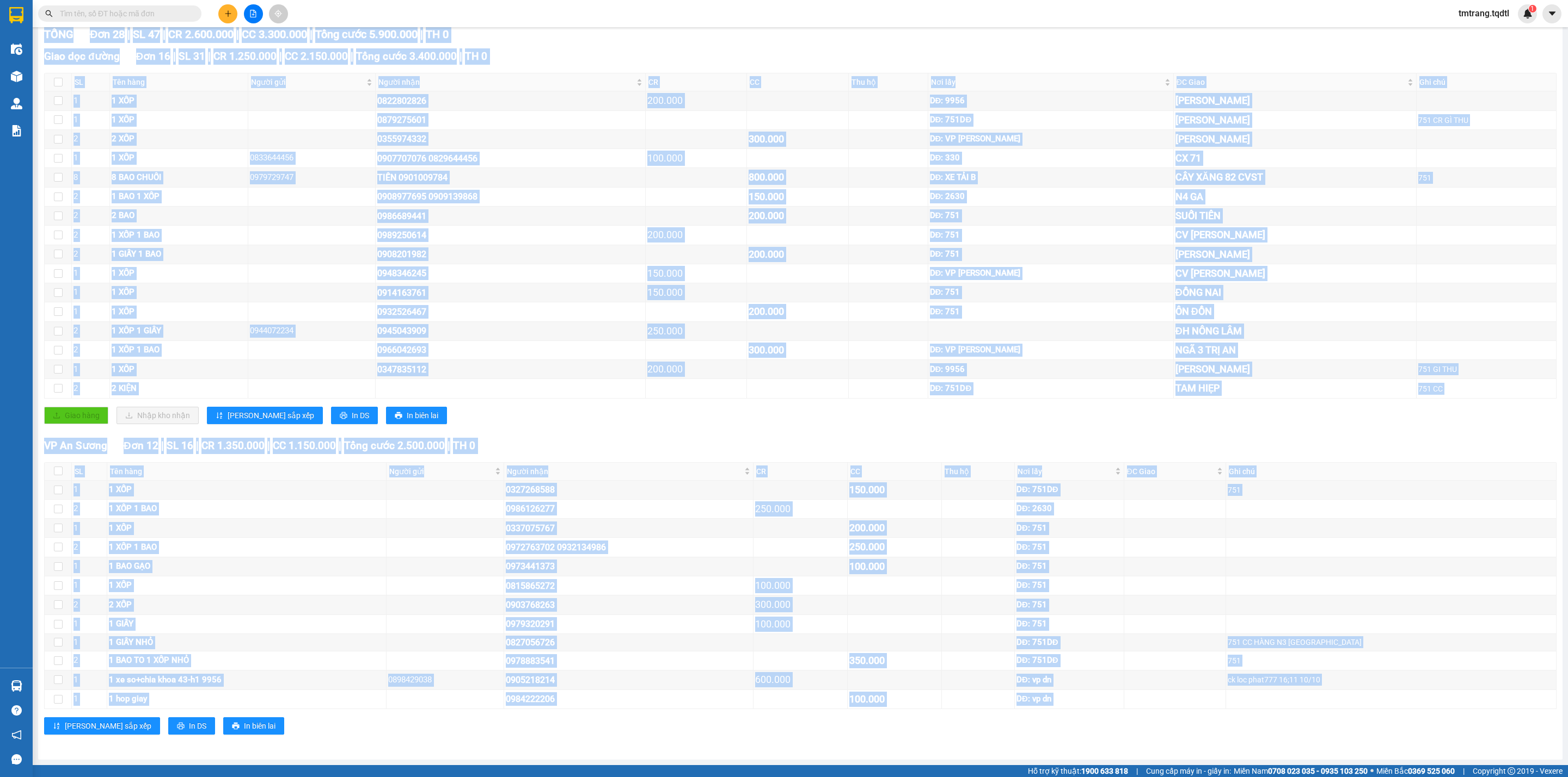
click at [1045, 518] on div "Lưu sắp xếp In DS In biên lai" at bounding box center [800, 726] width 1512 height 18
